Goal: Navigation & Orientation: Find specific page/section

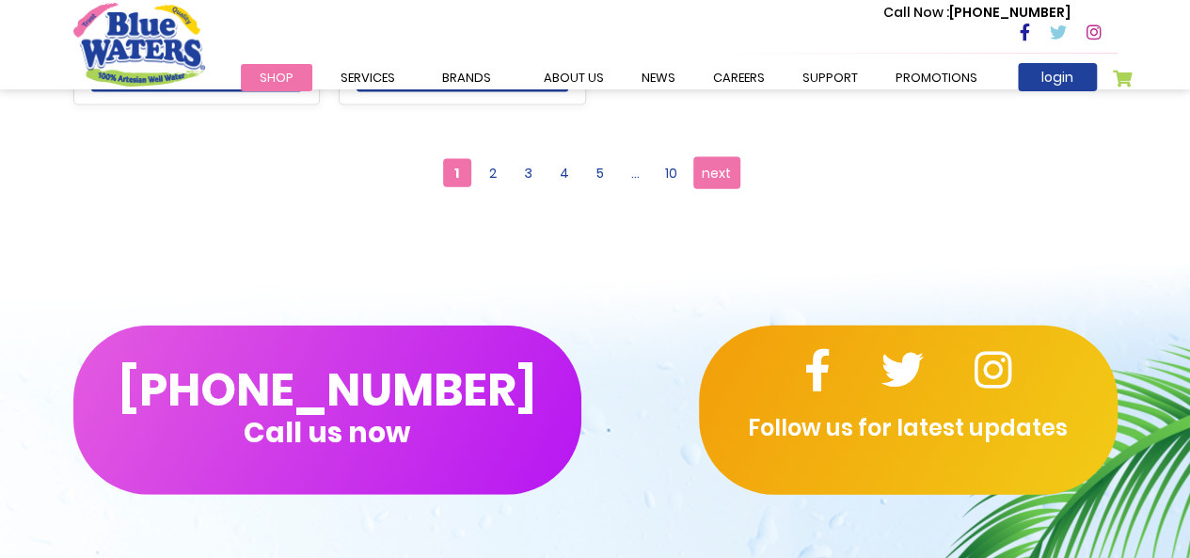
scroll to position [2054, 0]
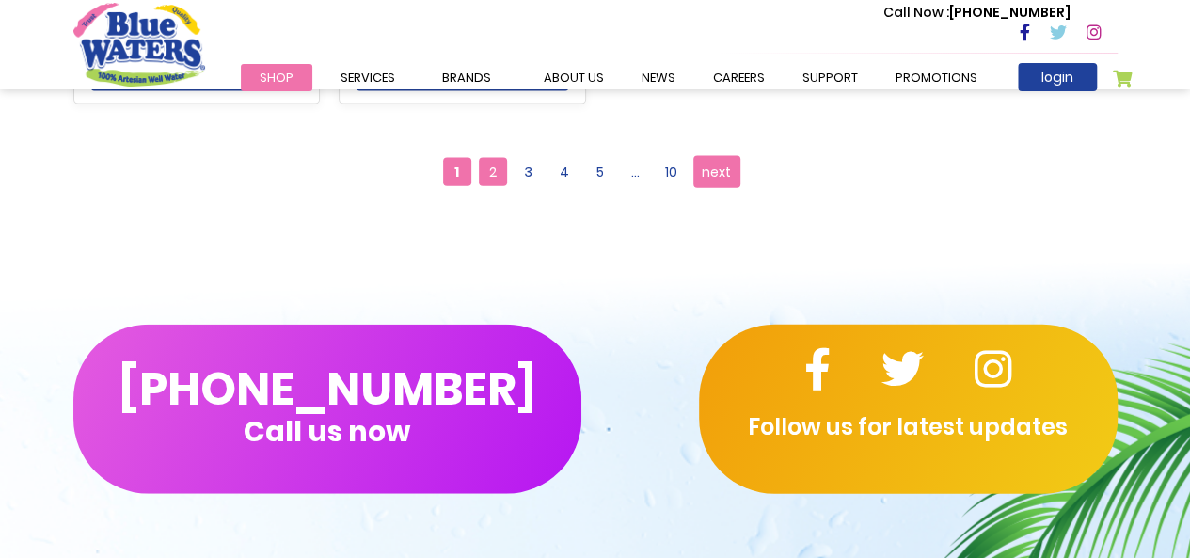
click at [492, 163] on span "2" at bounding box center [493, 172] width 28 height 28
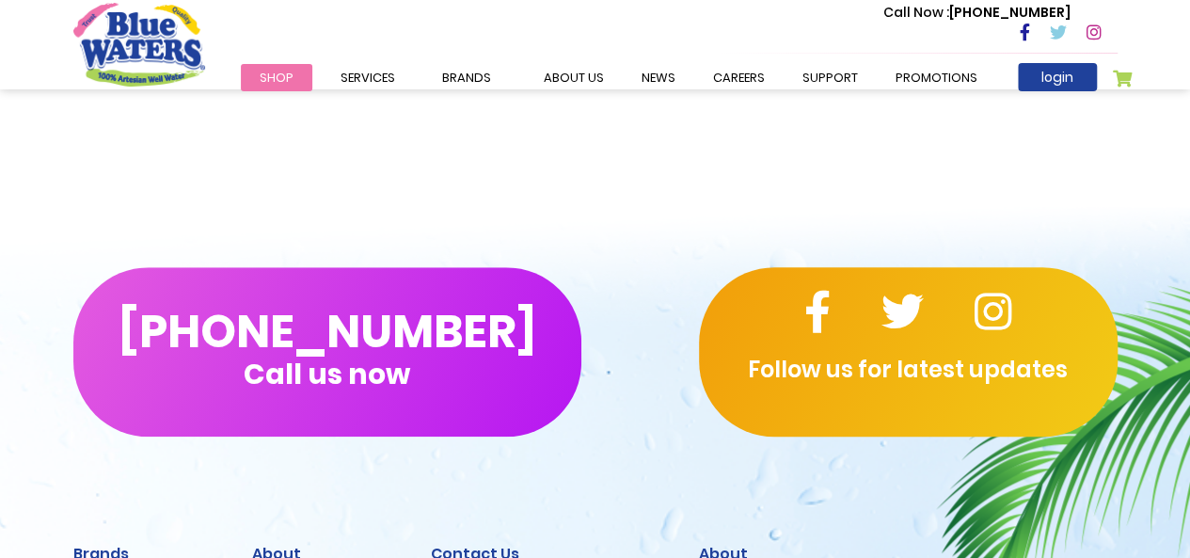
scroll to position [687, 0]
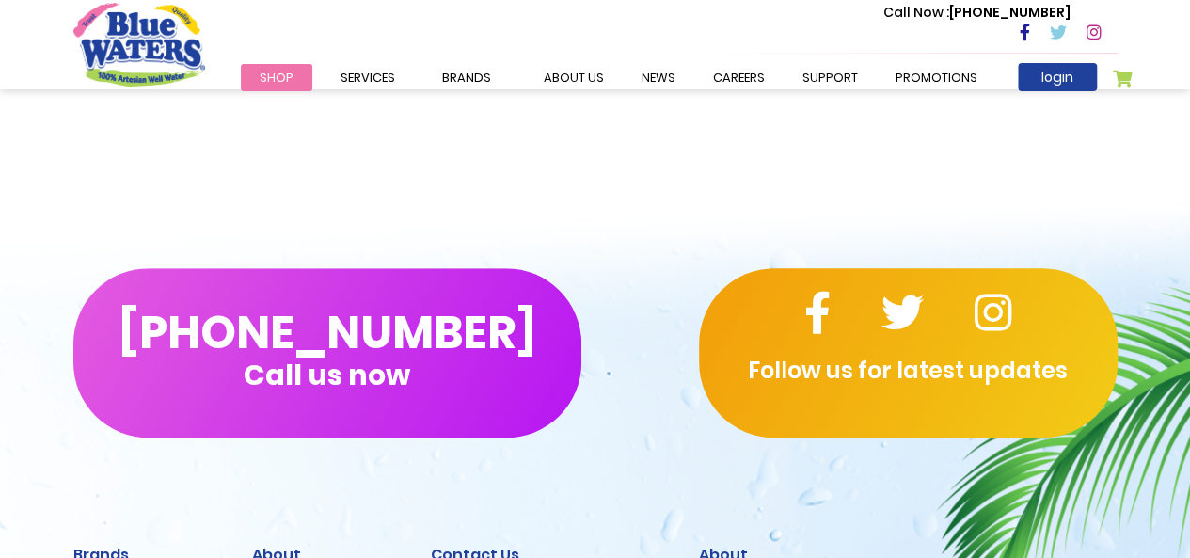
click at [473, 91] on div "**********" at bounding box center [595, 52] width 1190 height 282
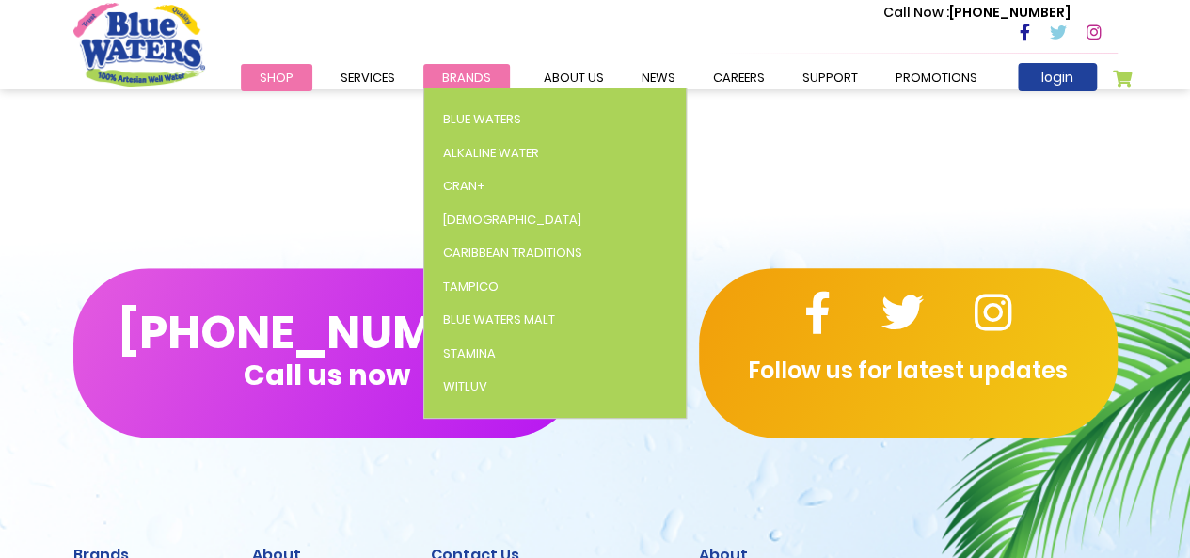
click at [473, 73] on span "Brands" at bounding box center [466, 78] width 49 height 18
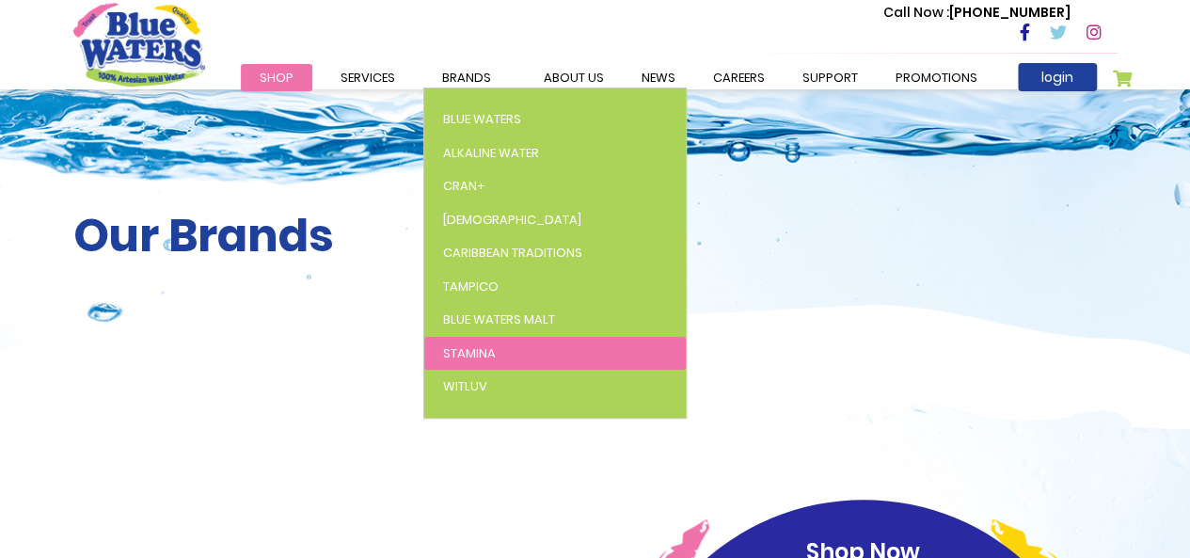
click at [462, 361] on link "Stamina" at bounding box center [555, 354] width 262 height 34
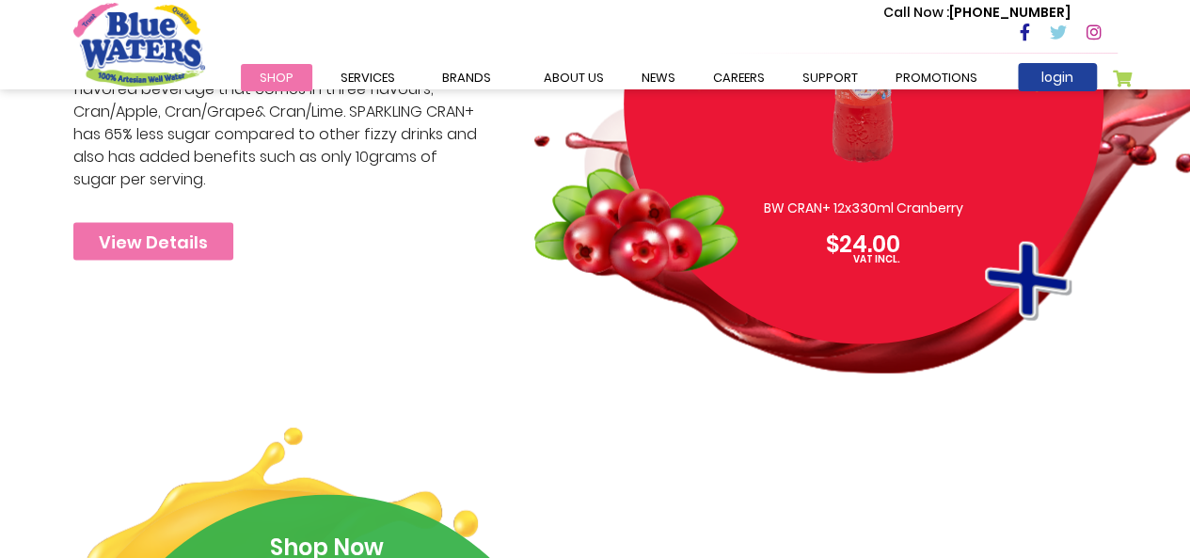
scroll to position [1859, 0]
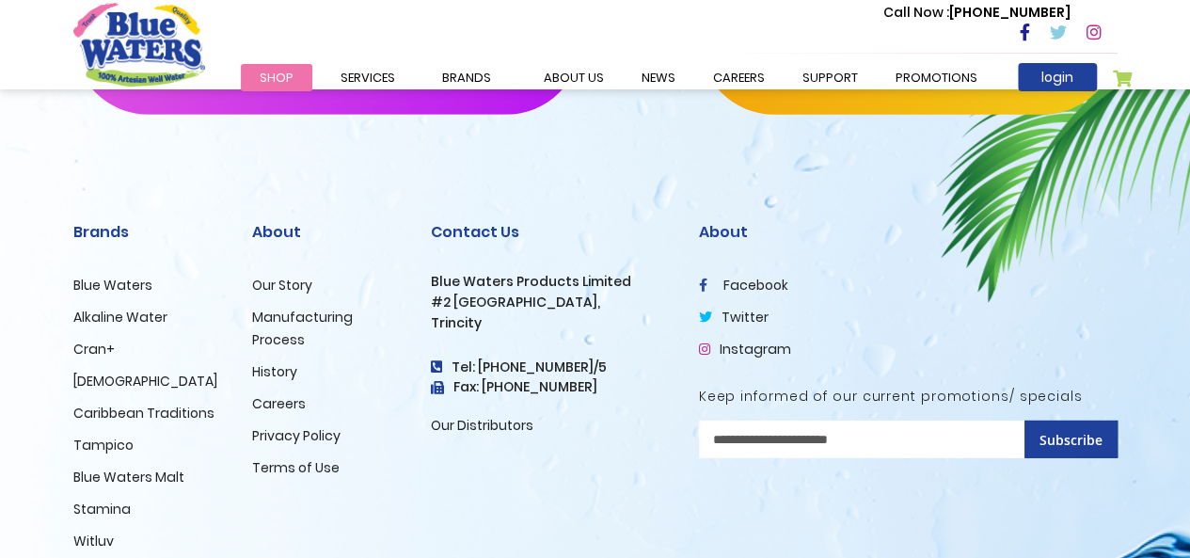
scroll to position [2763, 0]
